Goal: Transaction & Acquisition: Download file/media

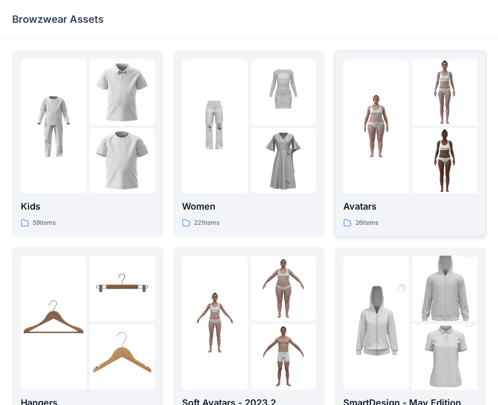
click at [357, 171] on div at bounding box center [376, 126] width 66 height 134
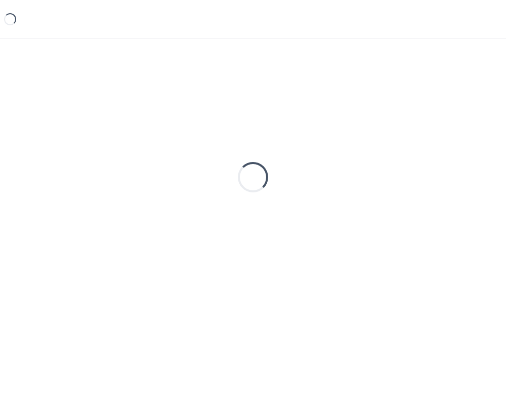
click at [357, 171] on div "Loading..." at bounding box center [253, 177] width 482 height 253
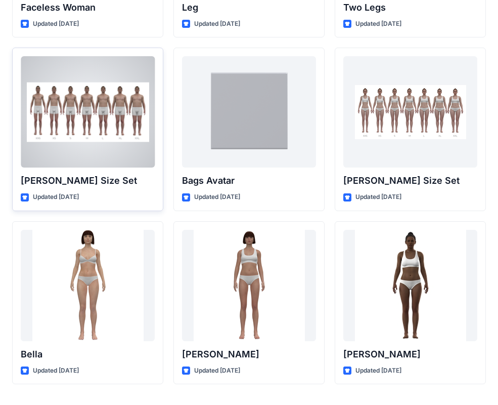
scroll to position [1070, 0]
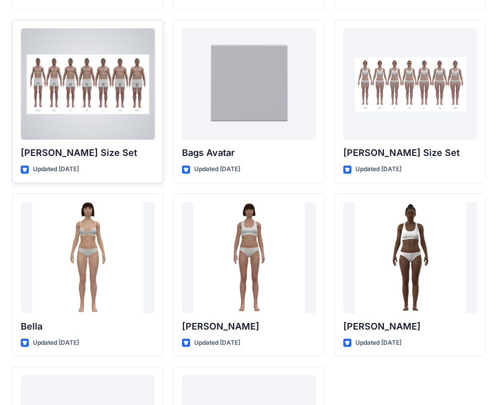
click at [98, 90] on div at bounding box center [88, 83] width 134 height 111
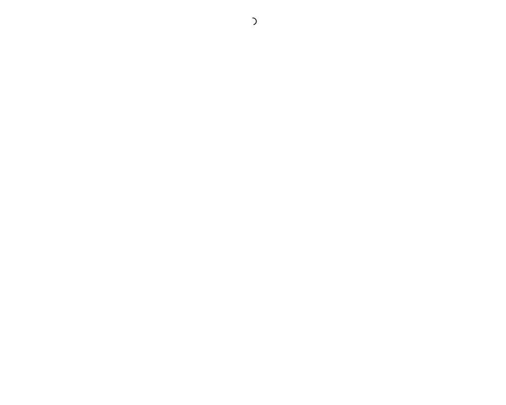
click at [98, 90] on div at bounding box center [253, 202] width 506 height 405
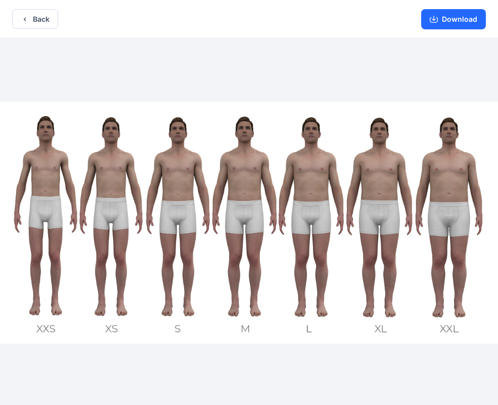
drag, startPoint x: 442, startPoint y: 23, endPoint x: 401, endPoint y: 46, distance: 47.3
click at [442, 22] on button "Download" at bounding box center [453, 19] width 65 height 20
click at [431, 19] on icon "button" at bounding box center [434, 20] width 8 height 6
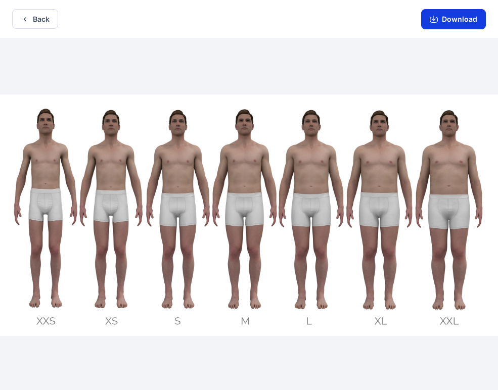
click at [454, 24] on button "Download" at bounding box center [453, 19] width 65 height 20
